Goal: Task Accomplishment & Management: Manage account settings

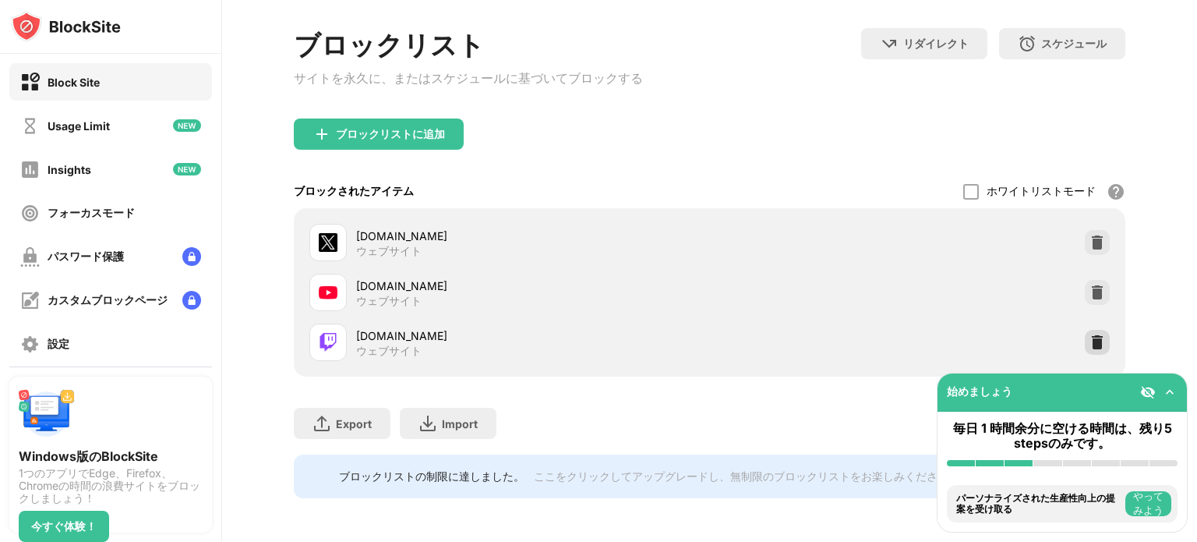
click at [1090, 334] on img at bounding box center [1098, 342] width 16 height 16
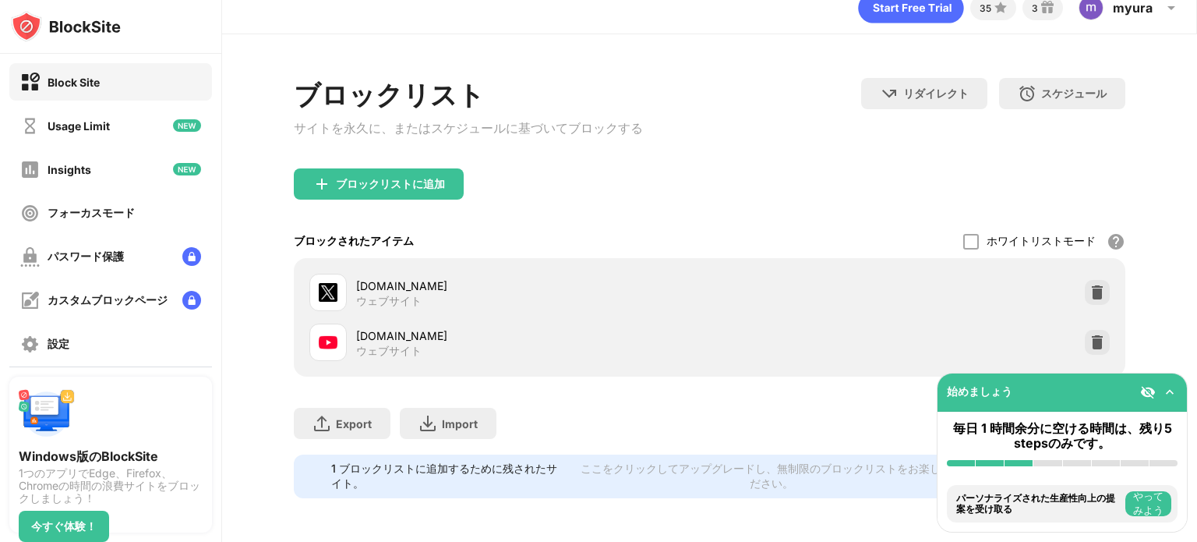
scroll to position [36, 0]
